Goal: Information Seeking & Learning: Learn about a topic

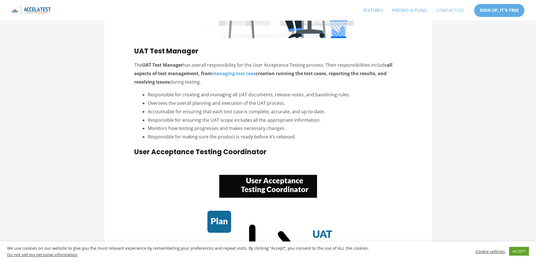
scroll to position [876, 0]
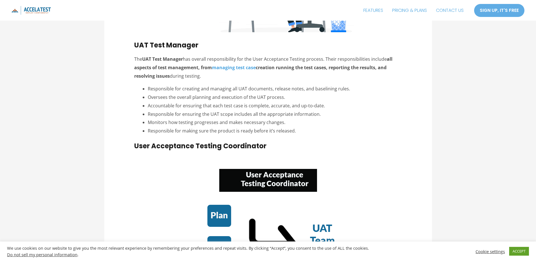
click at [218, 102] on li "Accountable for ensuring that each test case is complete, accurate, and up-to-d…" at bounding box center [275, 106] width 254 height 8
drag, startPoint x: 148, startPoint y: 89, endPoint x: 296, endPoint y: 129, distance: 153.6
click at [296, 129] on ul "Responsible for creating and managing all UAT documents, release notes, and bas…" at bounding box center [275, 110] width 254 height 50
copy ul "Responsible for creating and managing all UAT documents, release notes, and bas…"
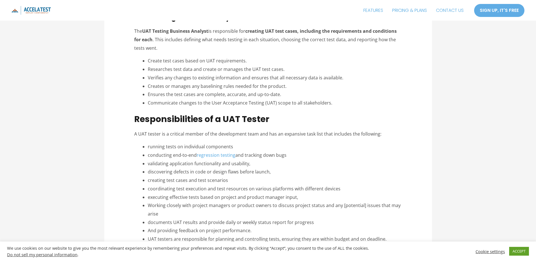
scroll to position [1215, 0]
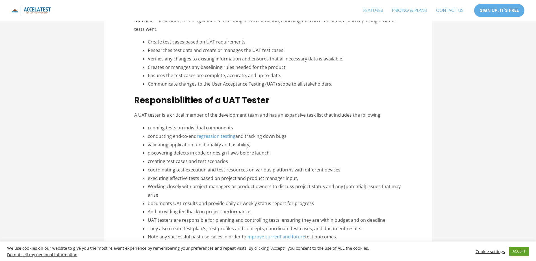
click at [198, 58] on li "Verifies any changes to existing information and ensures that all necessary dat…" at bounding box center [275, 59] width 254 height 8
drag, startPoint x: 149, startPoint y: 42, endPoint x: 341, endPoint y: 83, distance: 196.9
click at [341, 83] on ul "Create test cases based on UAT requirements. Researches test data and create or…" at bounding box center [275, 63] width 254 height 50
copy ul "Create test cases based on UAT requirements. Researches test data and create or…"
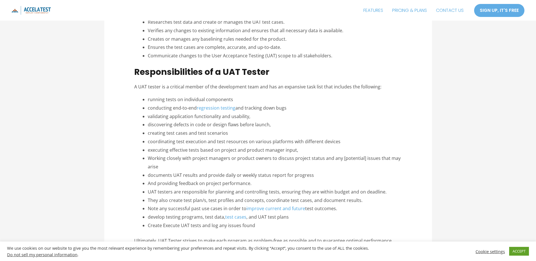
drag, startPoint x: 149, startPoint y: 101, endPoint x: 271, endPoint y: 227, distance: 175.7
click at [271, 227] on ul "running tests on individual components conducting end-to-end regression testing…" at bounding box center [275, 163] width 254 height 134
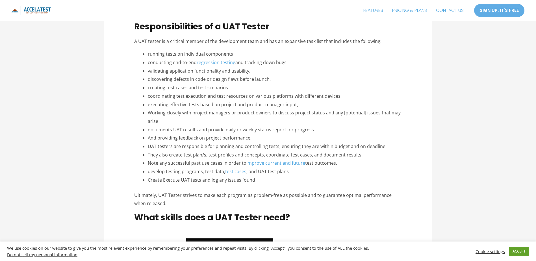
scroll to position [1300, 0]
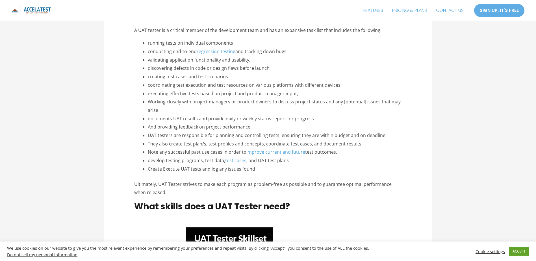
copy ul "loremi dolor si ametconsec adipiscing elitseddoe tem-in-utl etdolorema aliquae …"
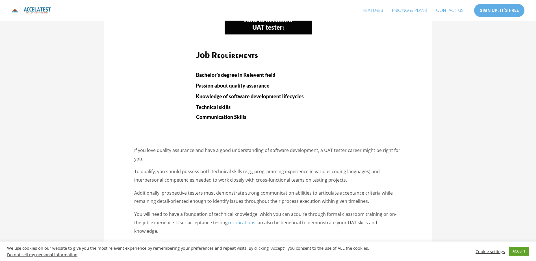
scroll to position [2148, 0]
